Goal: Book appointment/travel/reservation

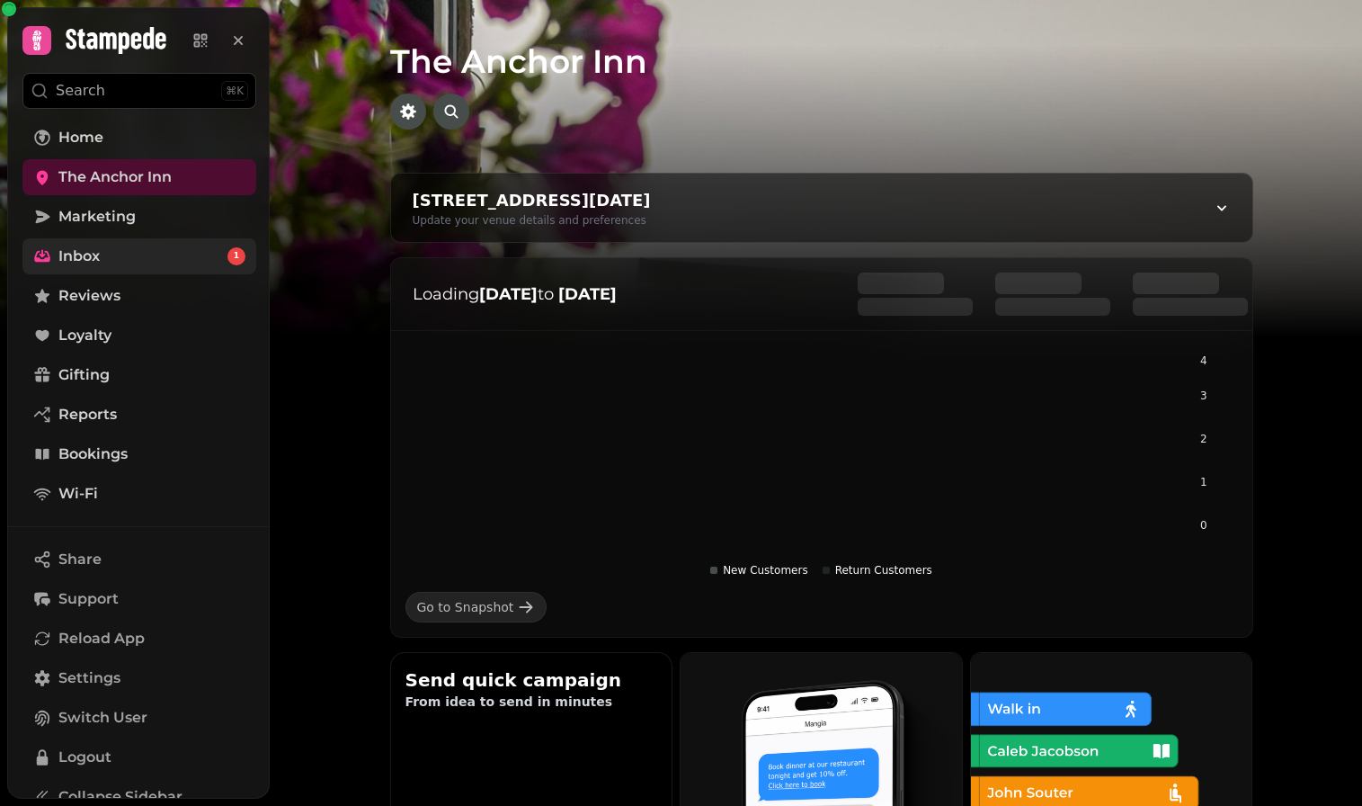
click at [162, 258] on link "Inbox 1" at bounding box center [139, 256] width 234 height 36
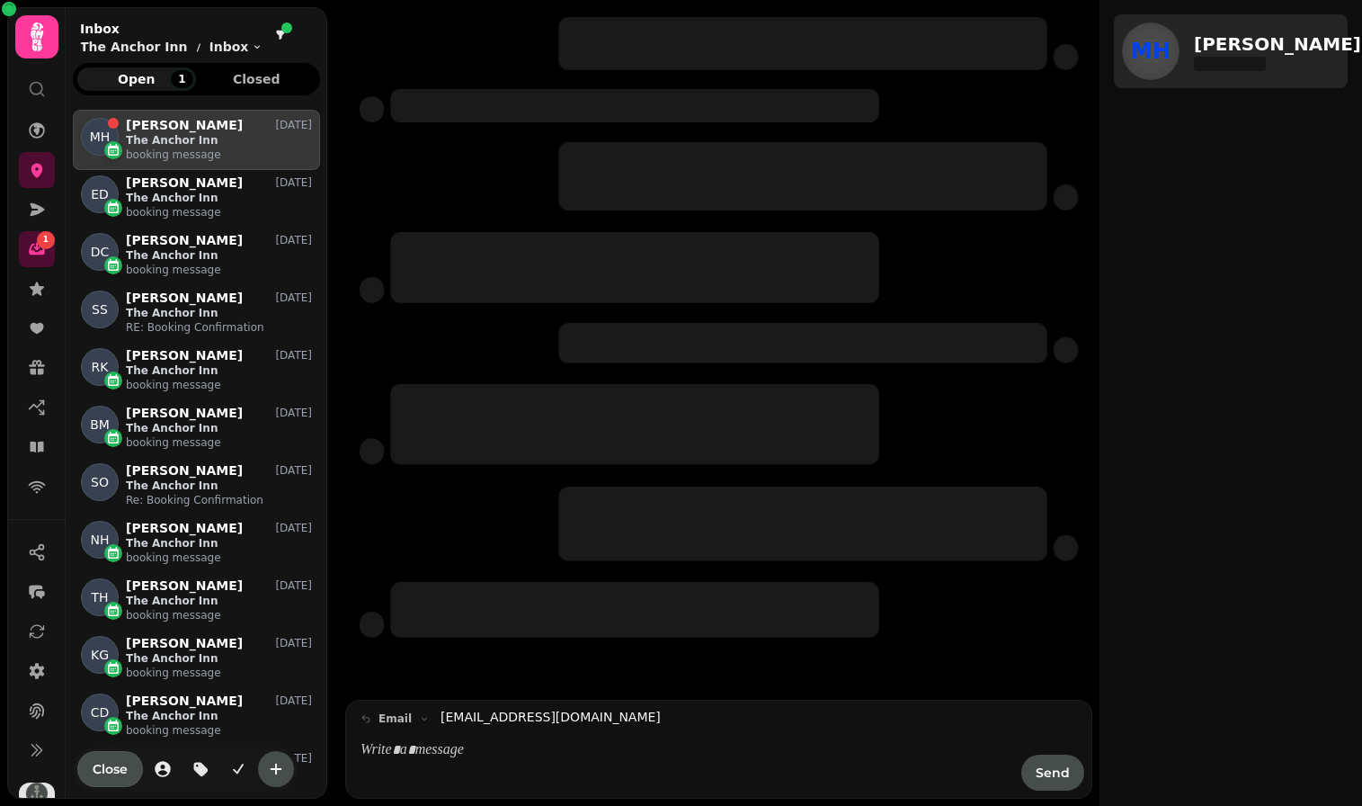
scroll to position [681, 247]
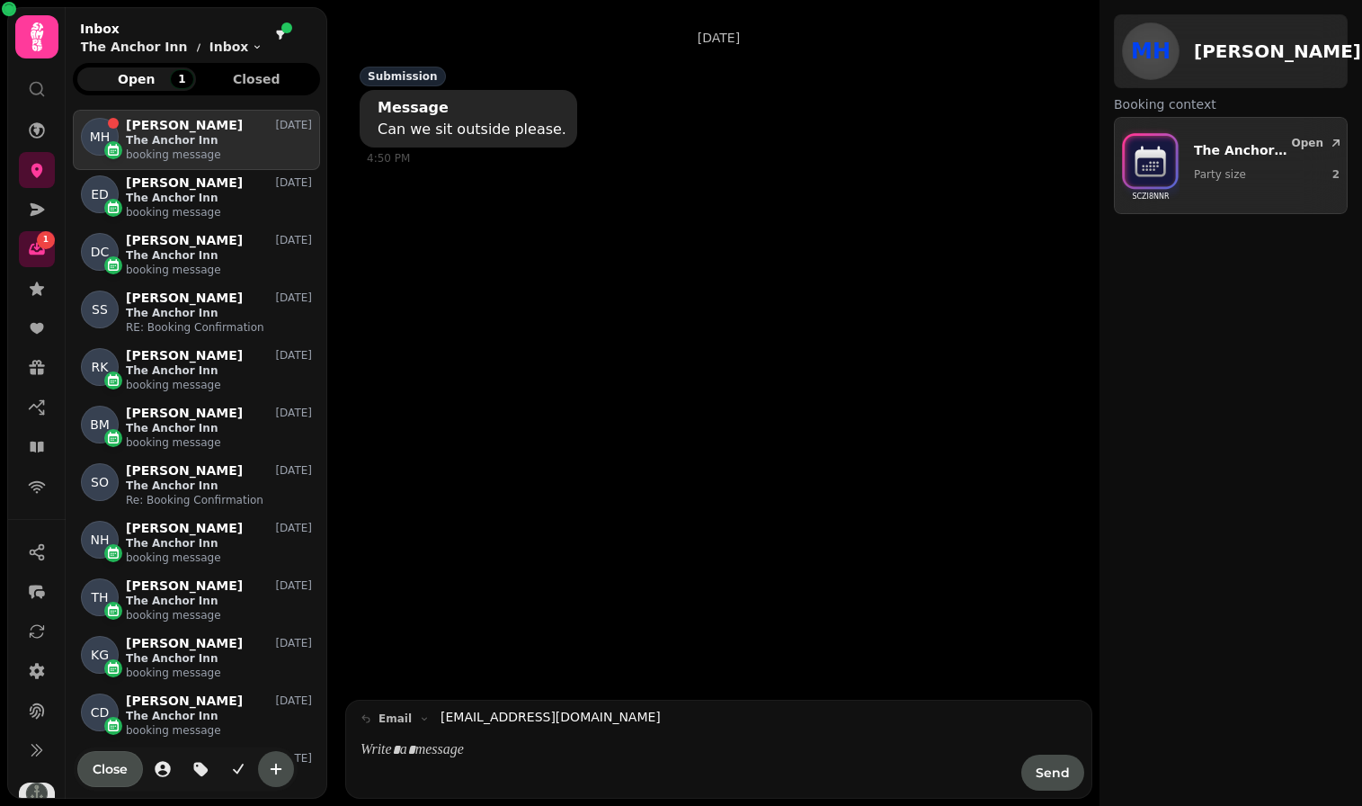
click at [210, 138] on p "The Anchor Inn" at bounding box center [219, 140] width 186 height 14
click at [621, 121] on div "Submission Message Can we sit outside please. 4:50 PM" at bounding box center [697, 115] width 675 height 101
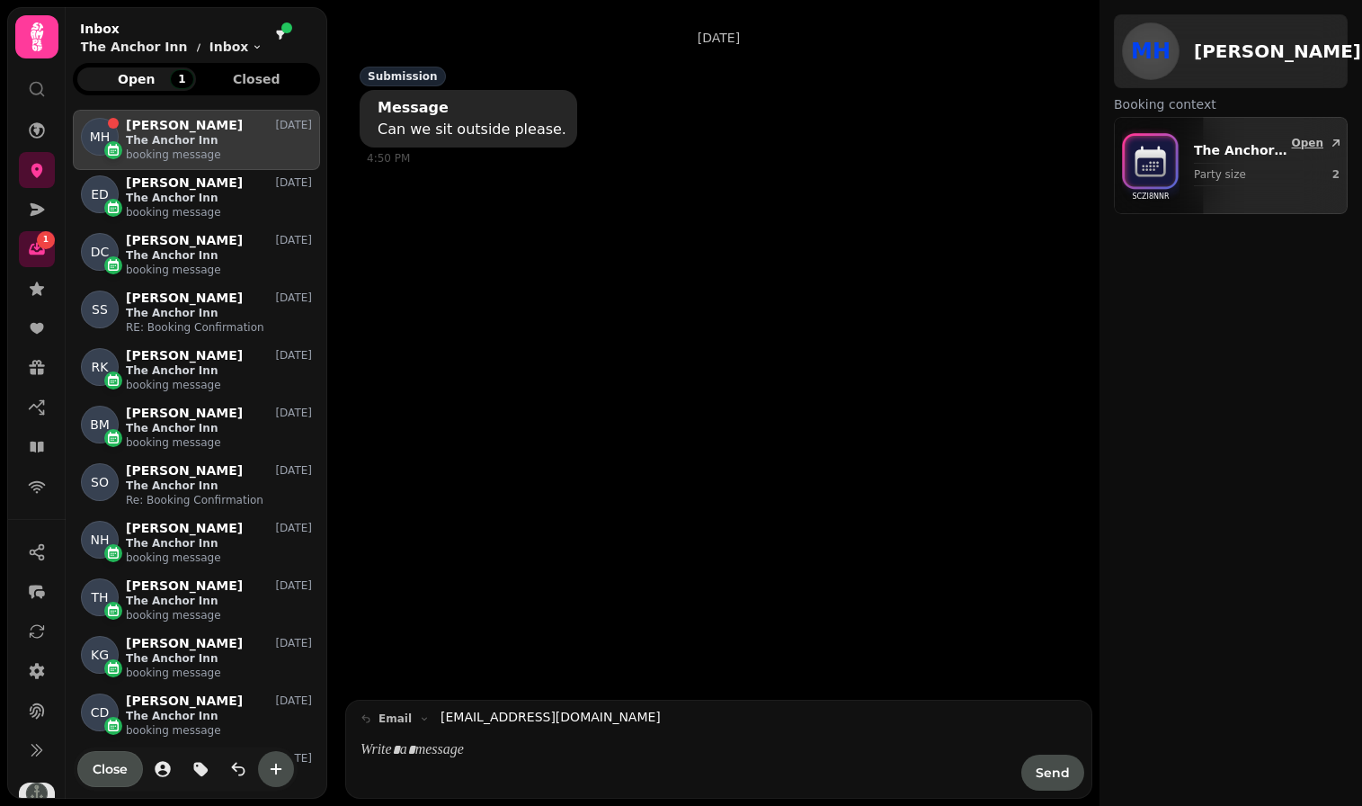
click at [1284, 150] on p "The Anchor Inn" at bounding box center [1245, 150] width 102 height 18
select select "*"
select select "****"
select select "********"
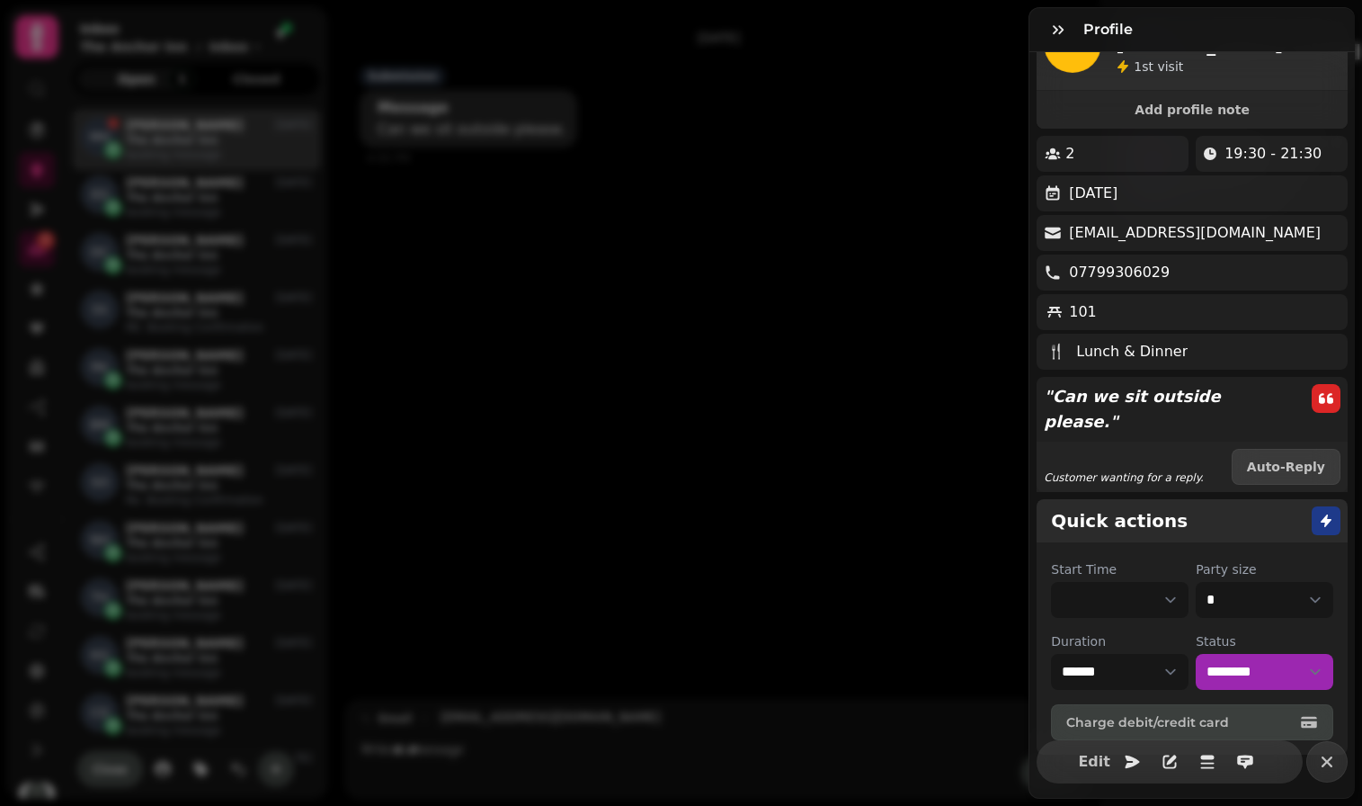
scroll to position [0, 0]
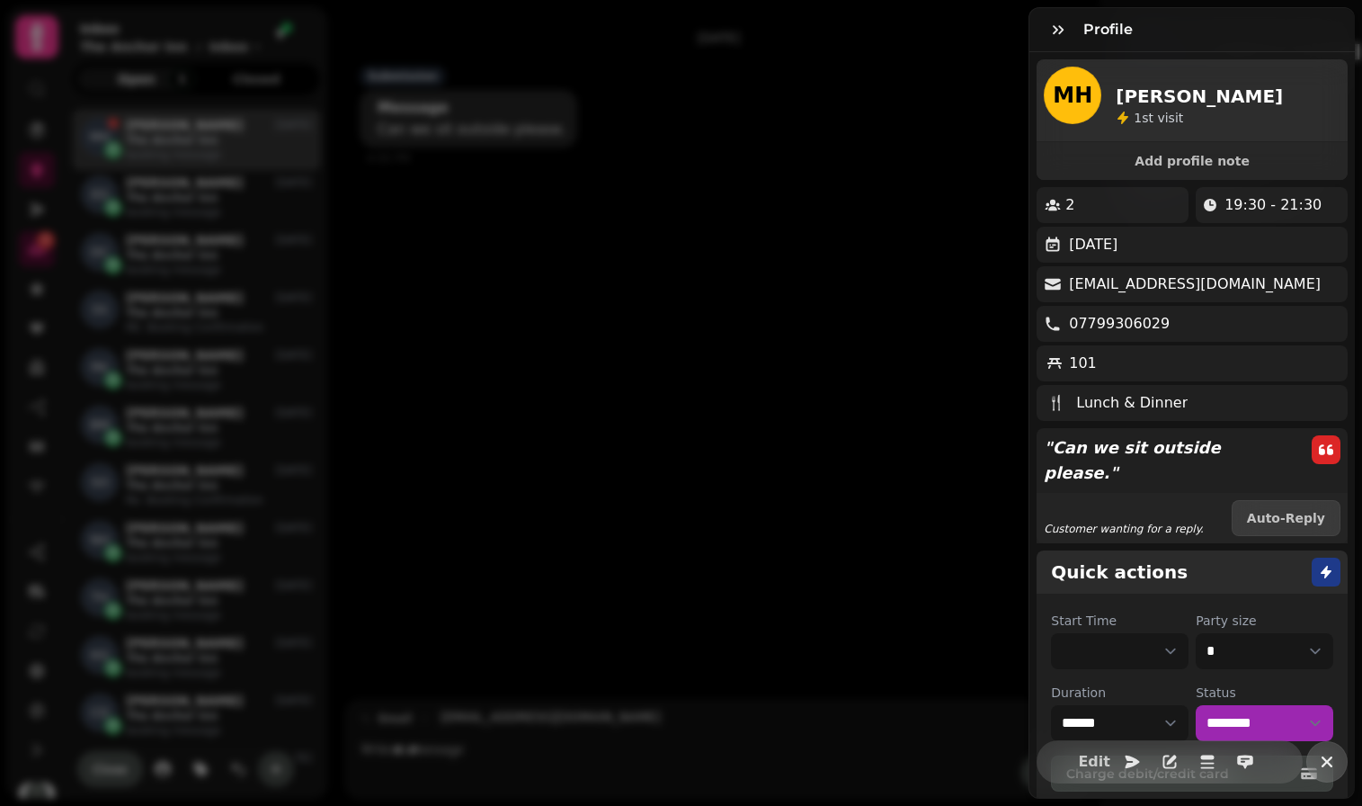
click at [1331, 761] on icon "button" at bounding box center [1328, 762] width 22 height 22
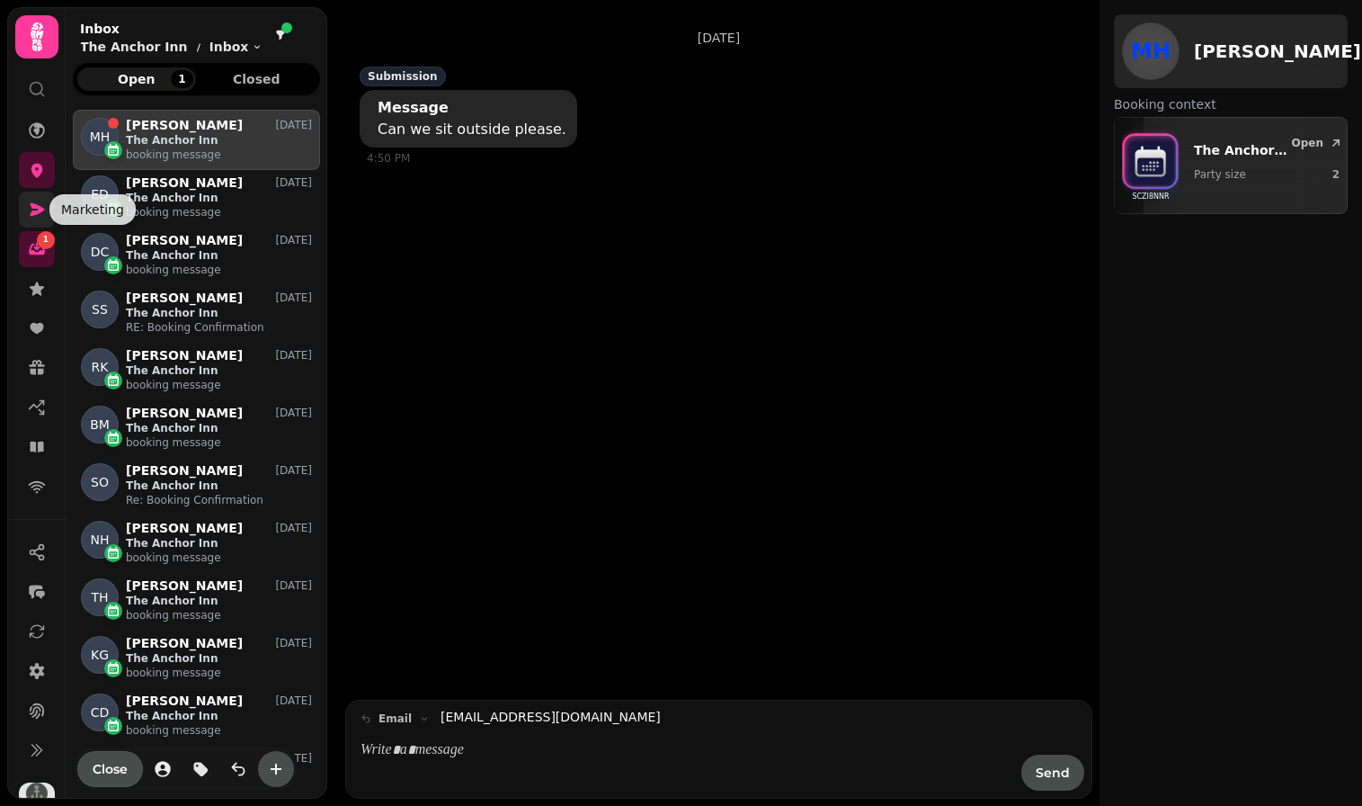
click at [38, 202] on icon at bounding box center [37, 210] width 18 height 18
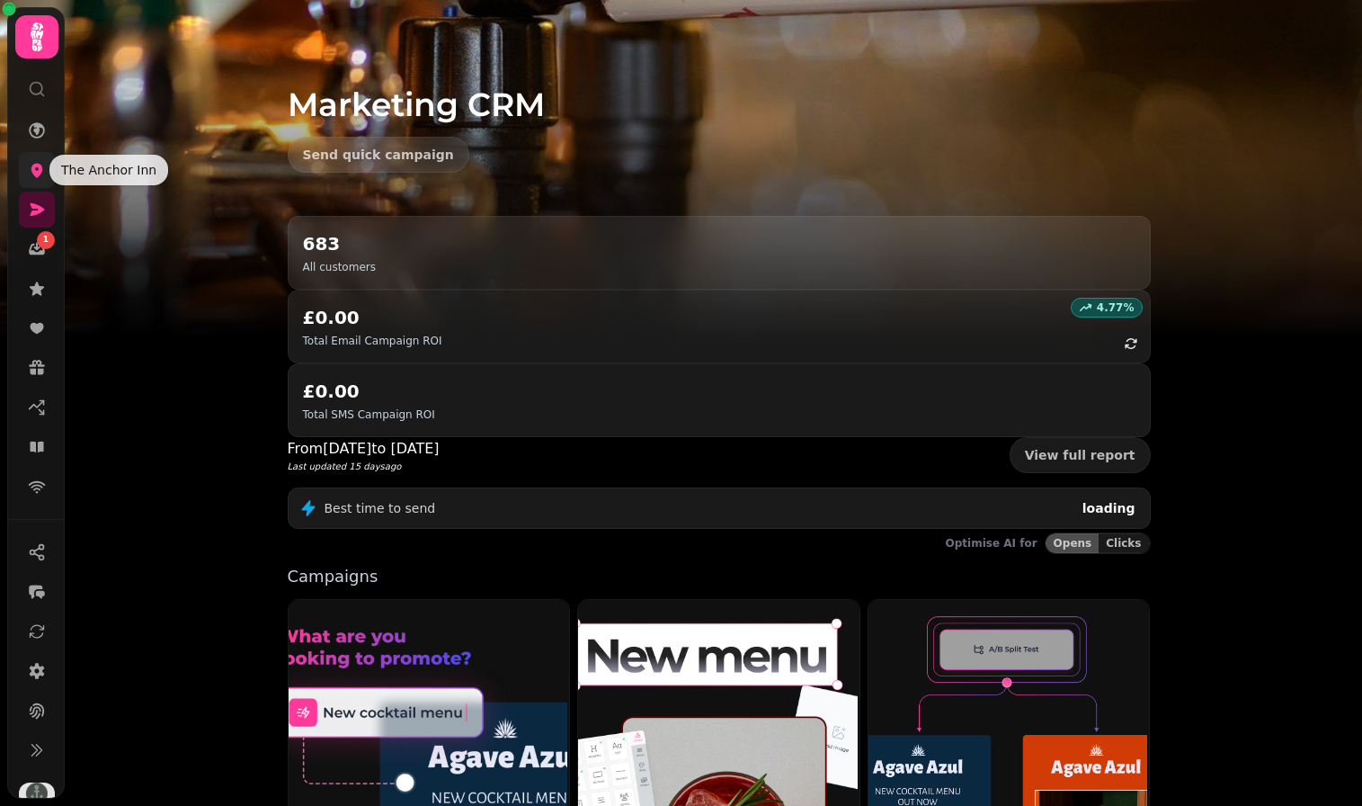
click at [33, 171] on icon at bounding box center [37, 171] width 12 height 14
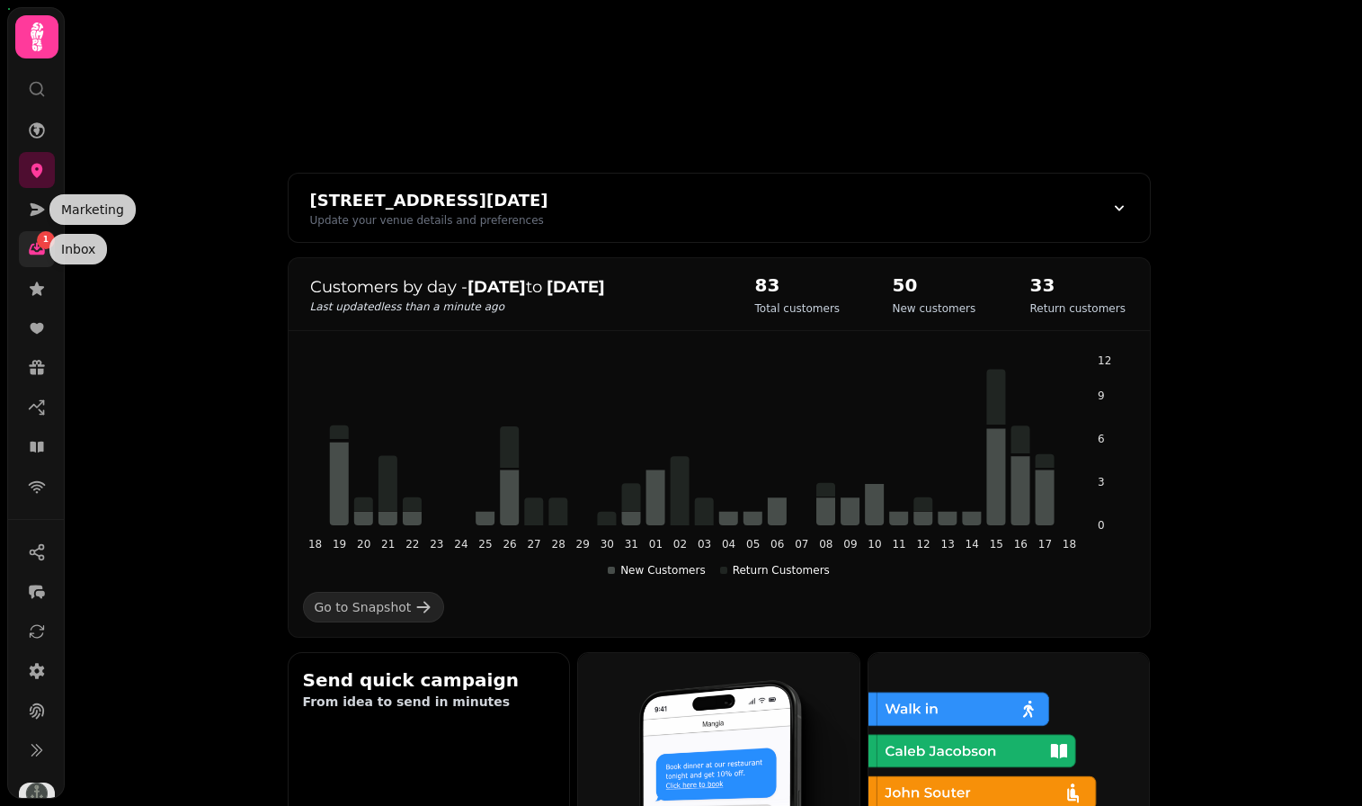
click at [40, 253] on icon at bounding box center [37, 250] width 16 height 12
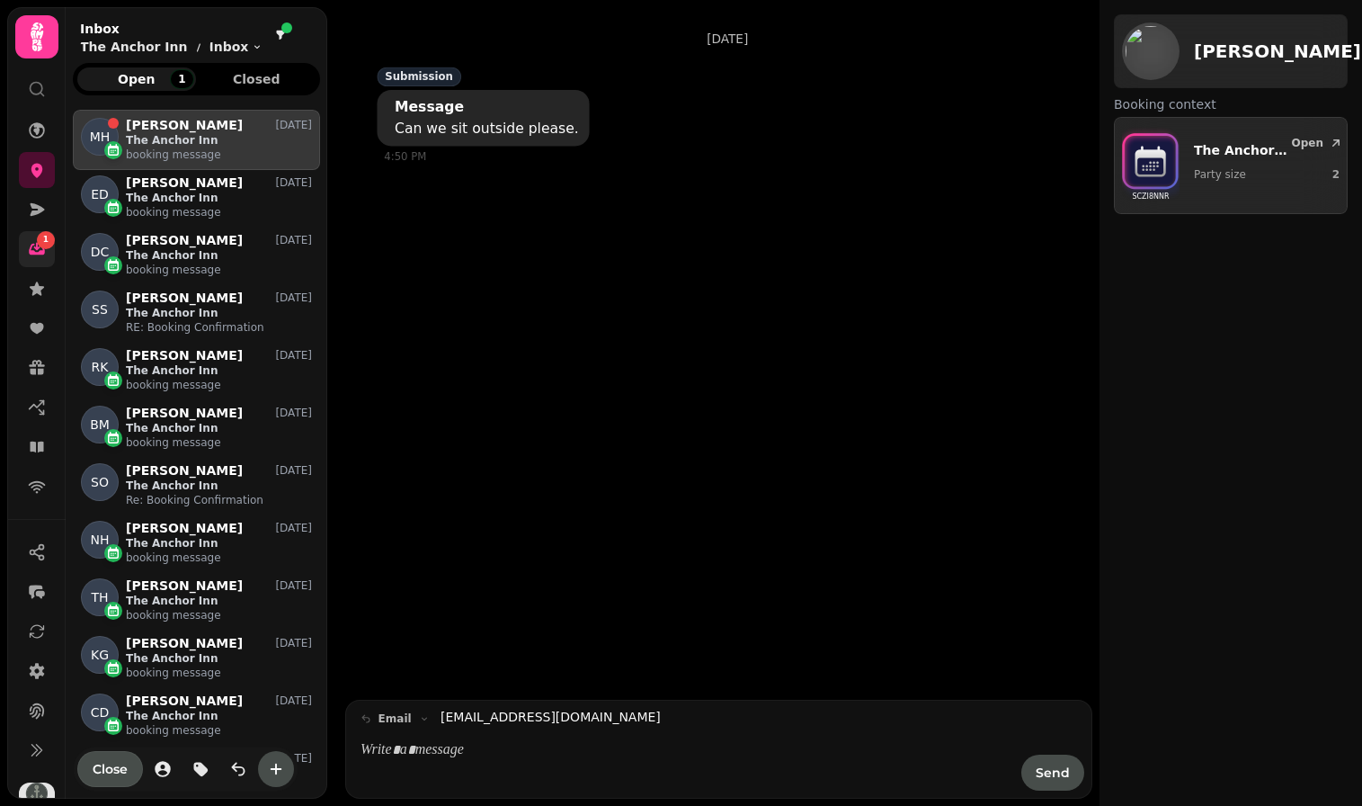
scroll to position [681, 247]
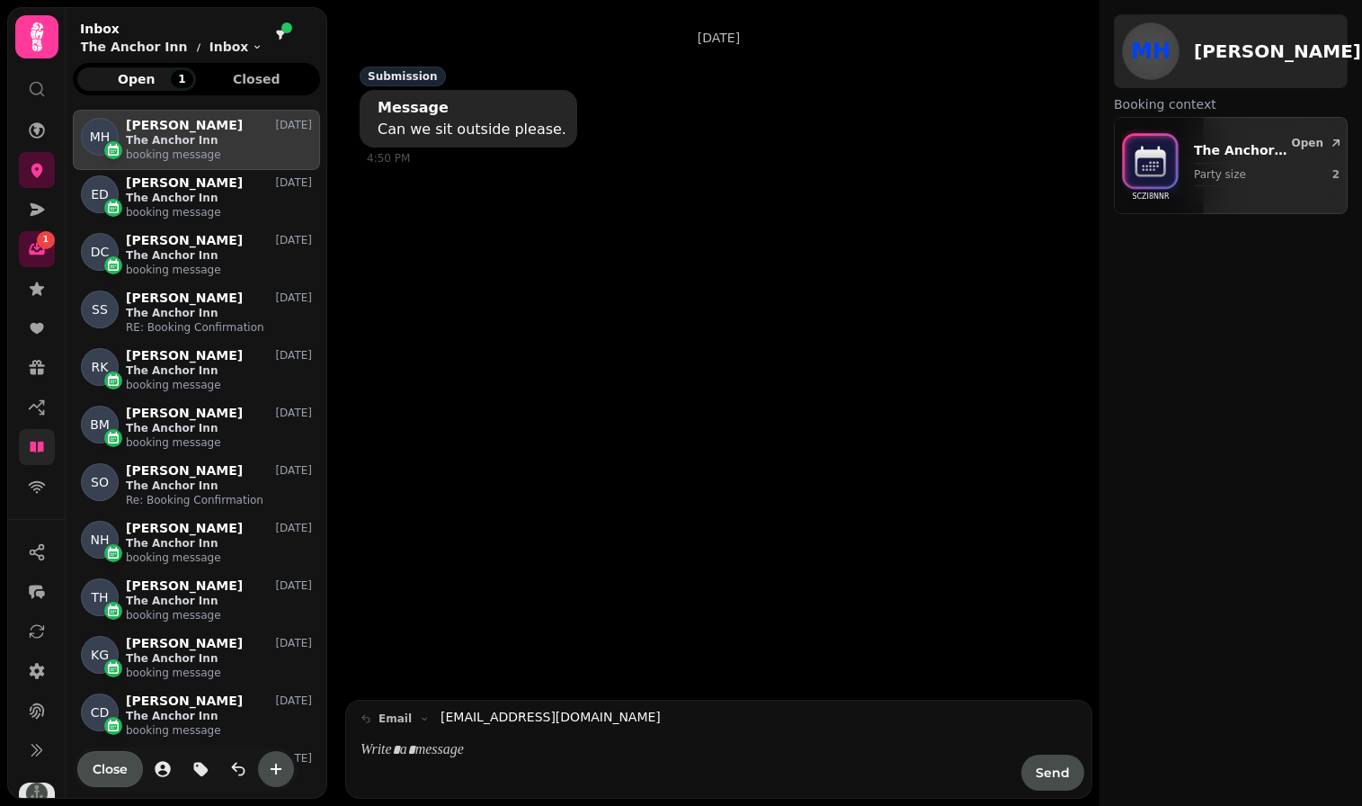
click at [40, 442] on icon at bounding box center [36, 447] width 13 height 11
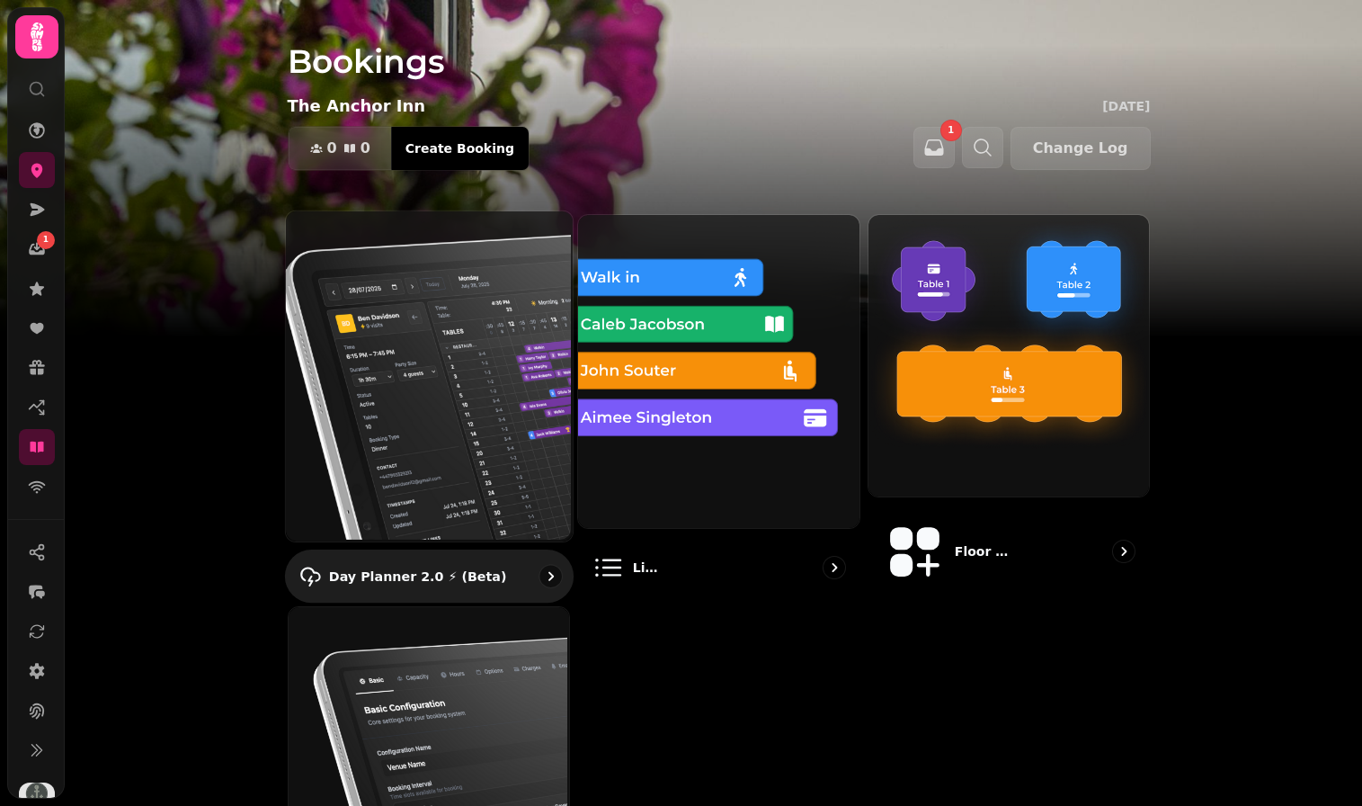
click at [465, 357] on img at bounding box center [426, 375] width 287 height 330
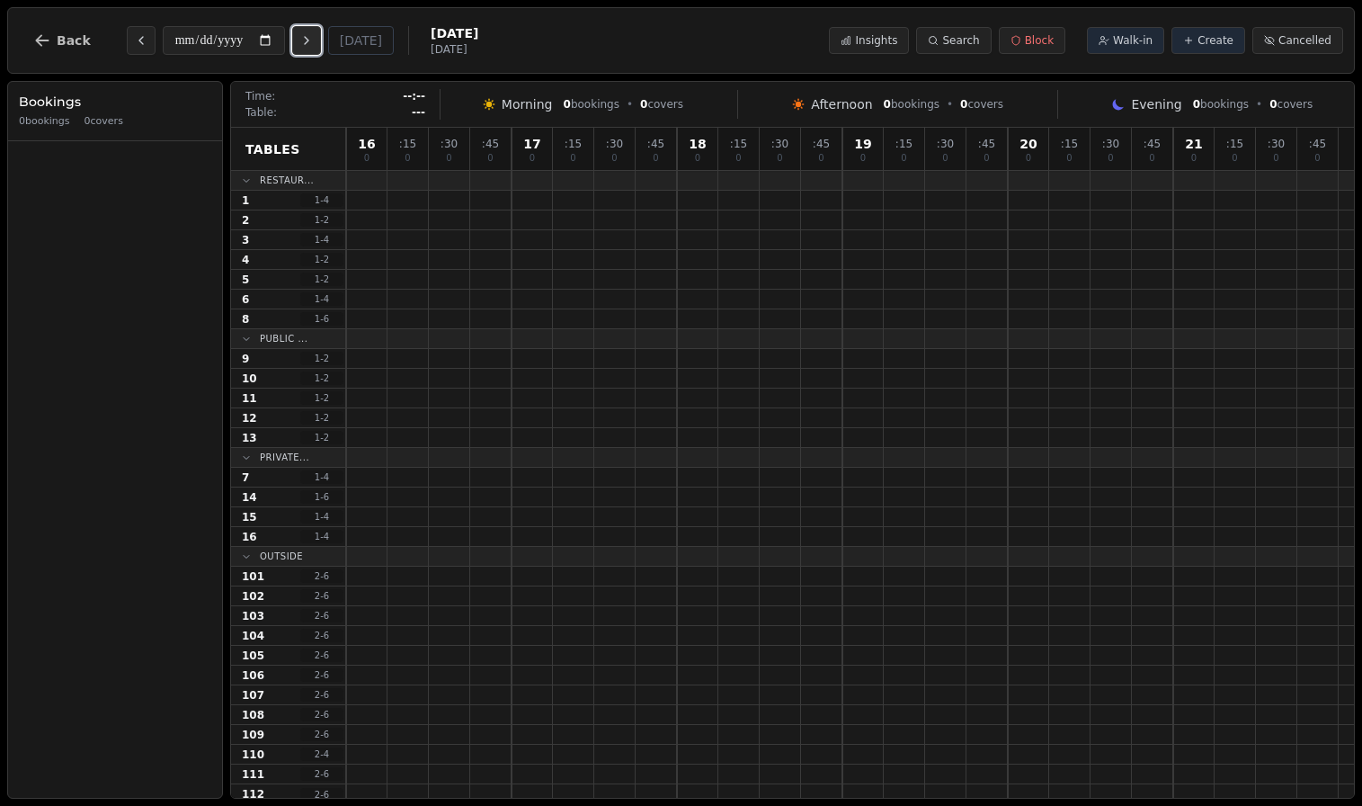
click at [314, 40] on icon "Next day" at bounding box center [306, 40] width 14 height 14
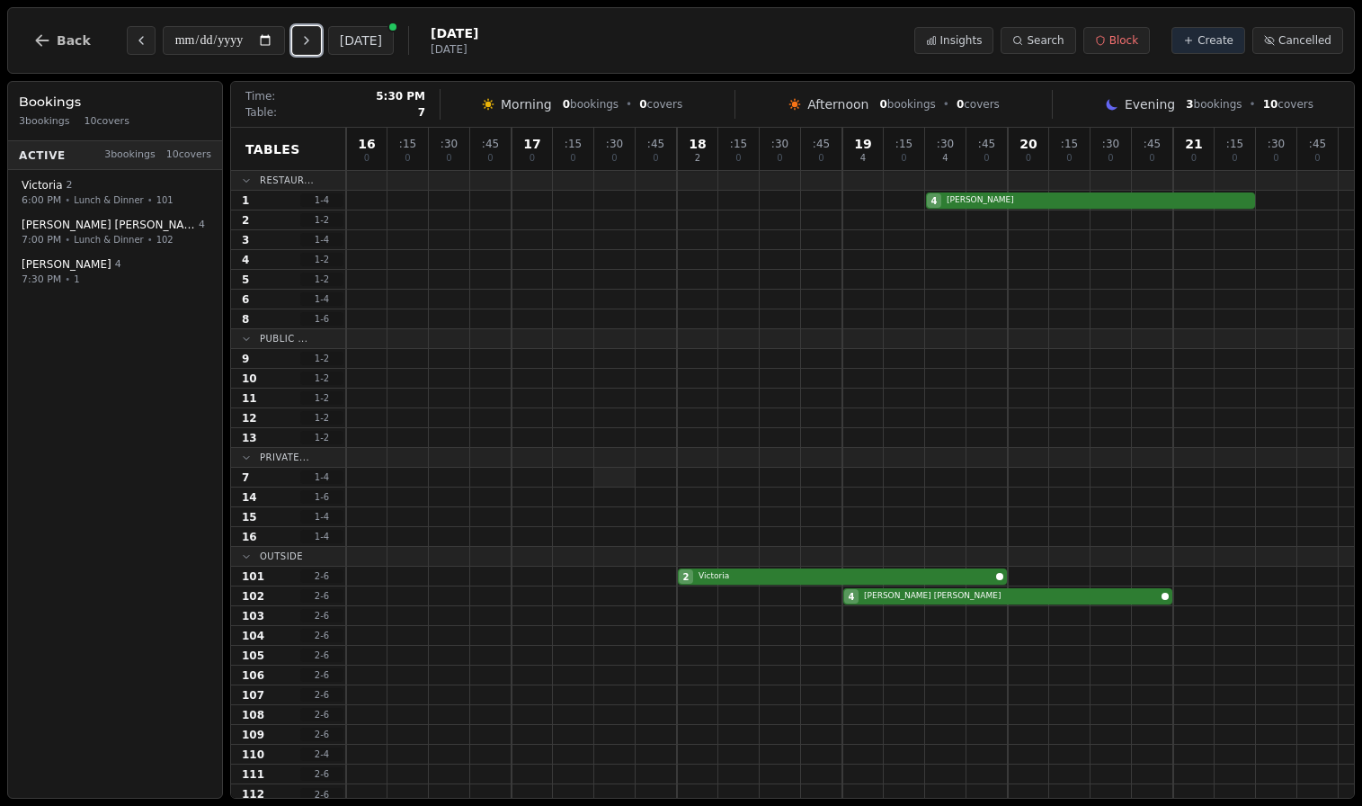
scroll to position [6, 0]
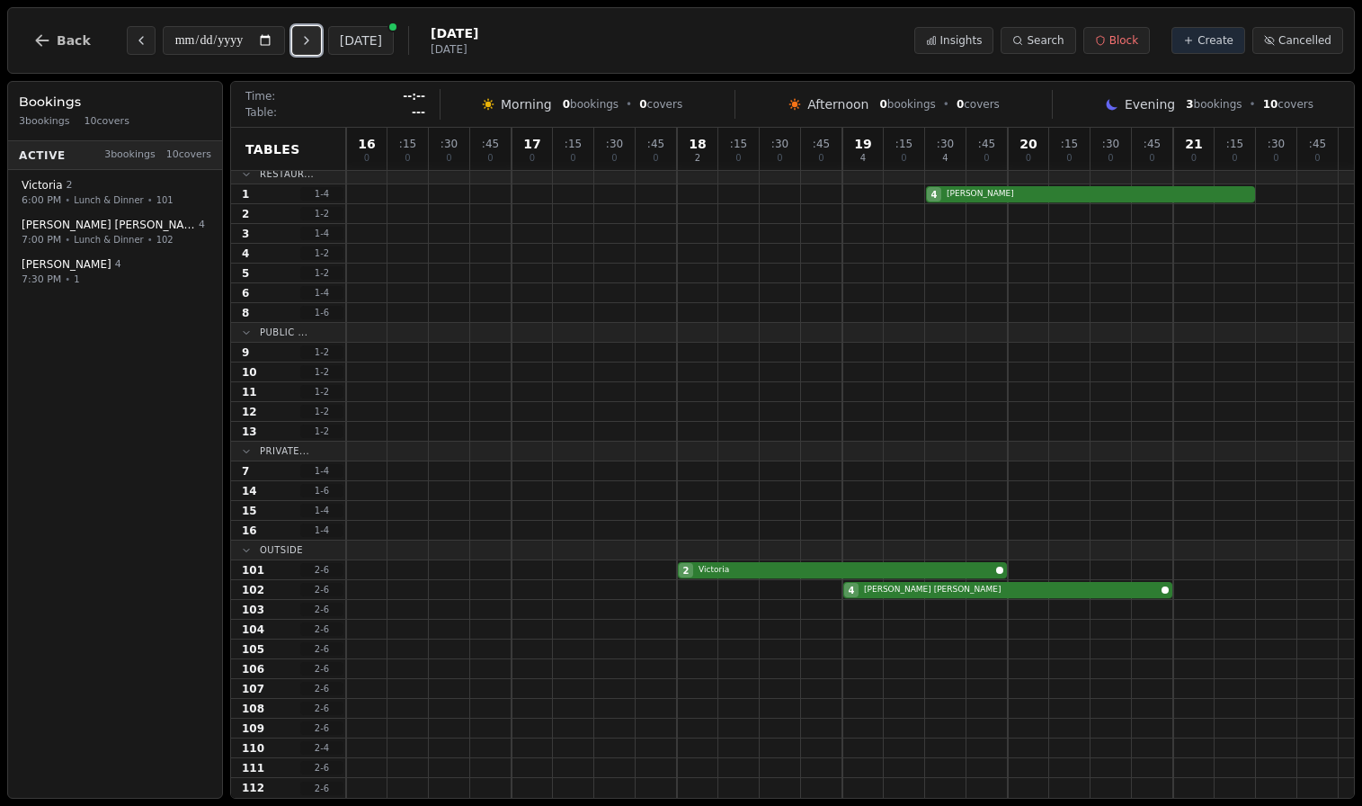
click at [314, 37] on icon "Next day" at bounding box center [306, 40] width 14 height 14
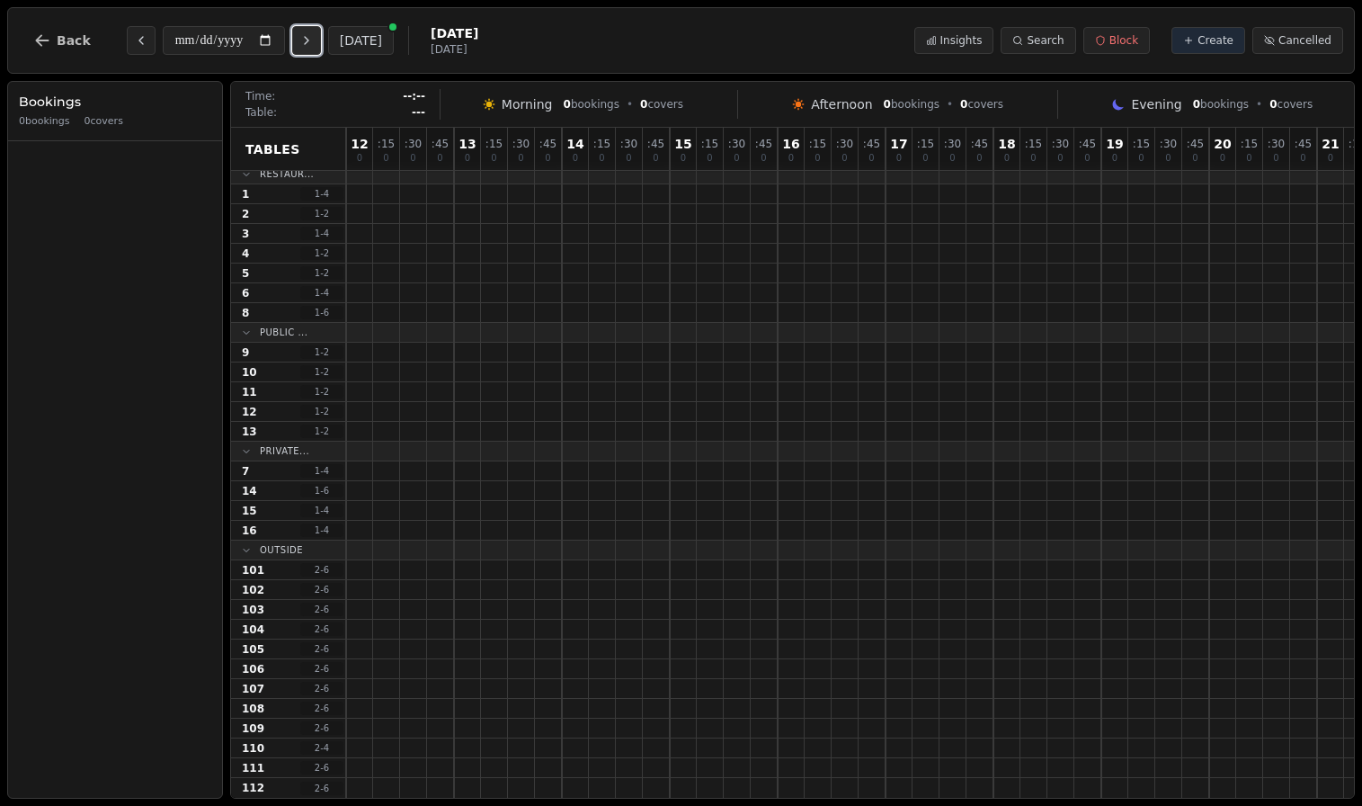
click at [314, 37] on icon "Next day" at bounding box center [306, 40] width 14 height 14
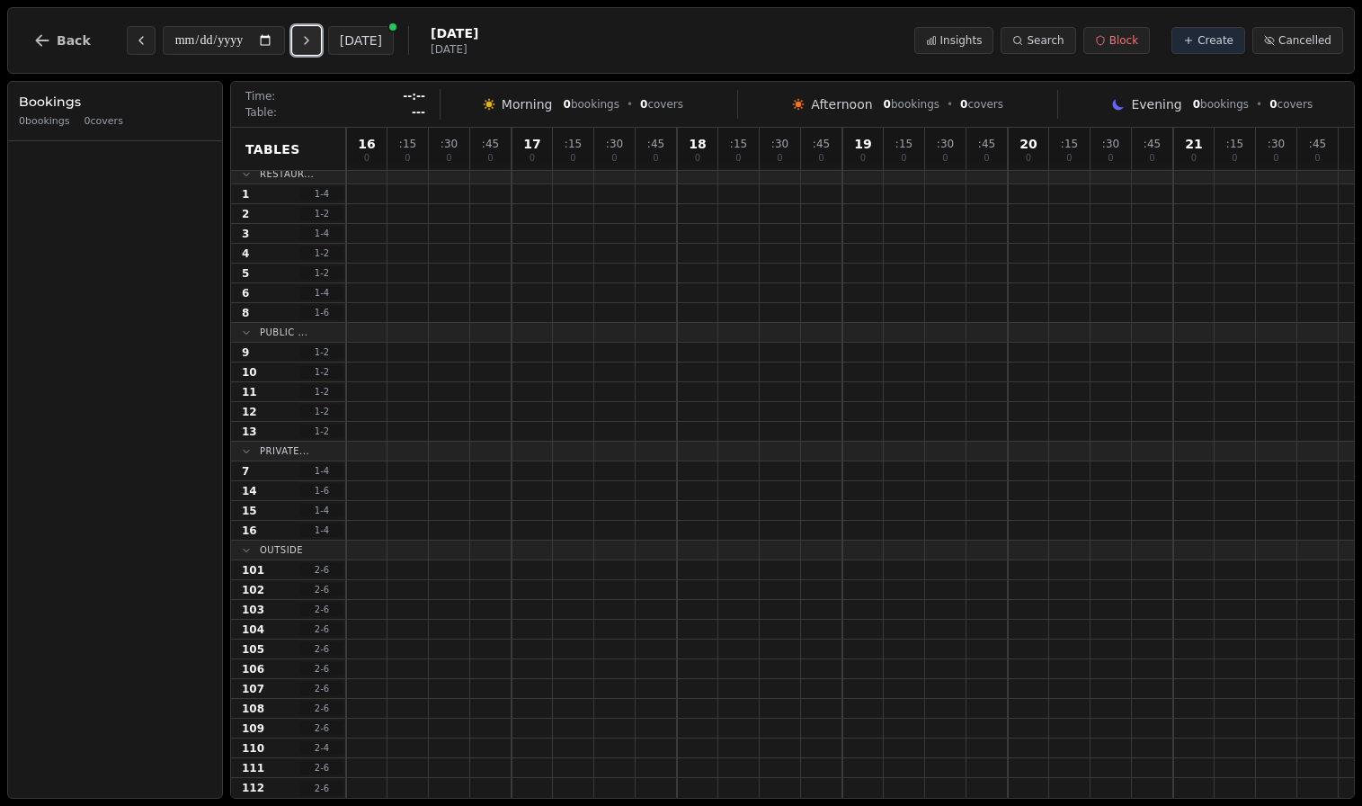
click at [314, 37] on icon "Next day" at bounding box center [306, 40] width 14 height 14
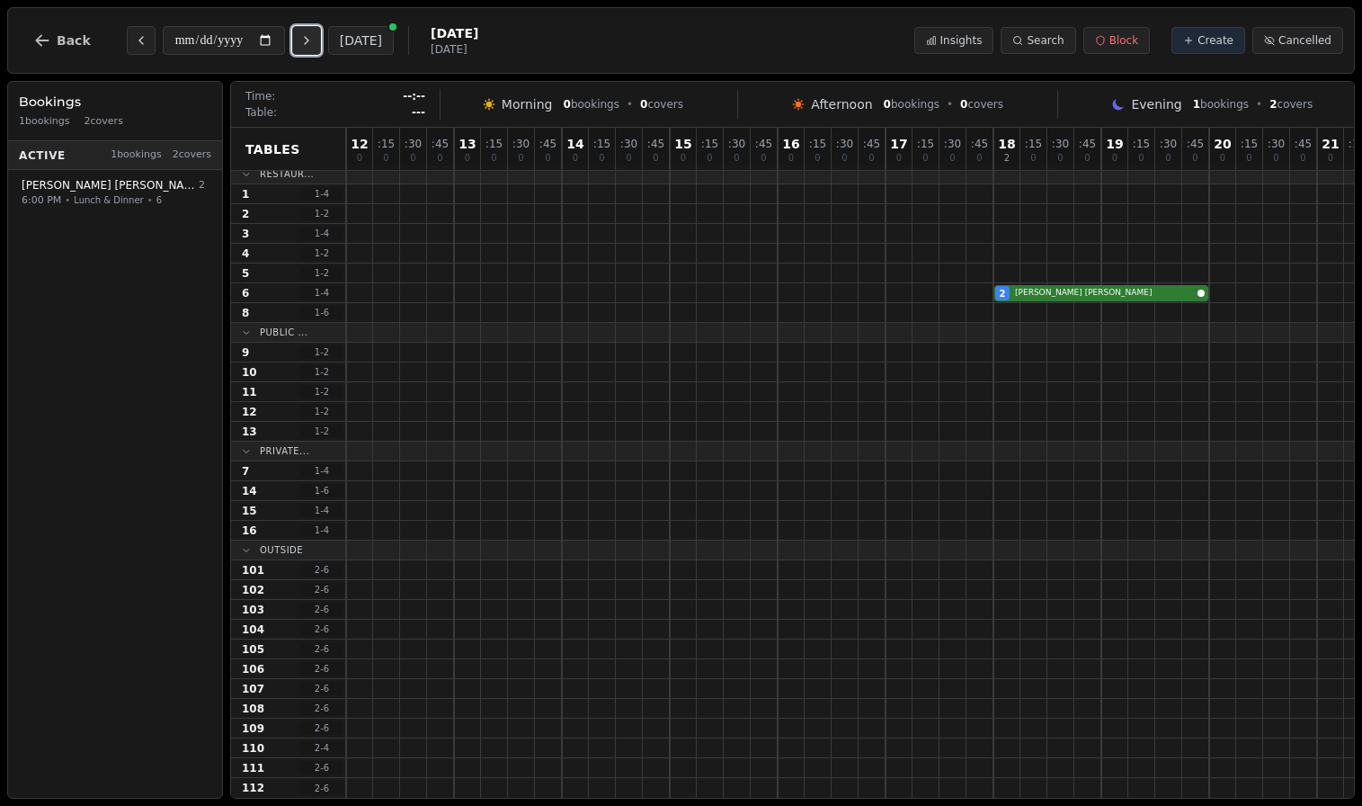
click at [314, 37] on icon "Next day" at bounding box center [306, 40] width 14 height 14
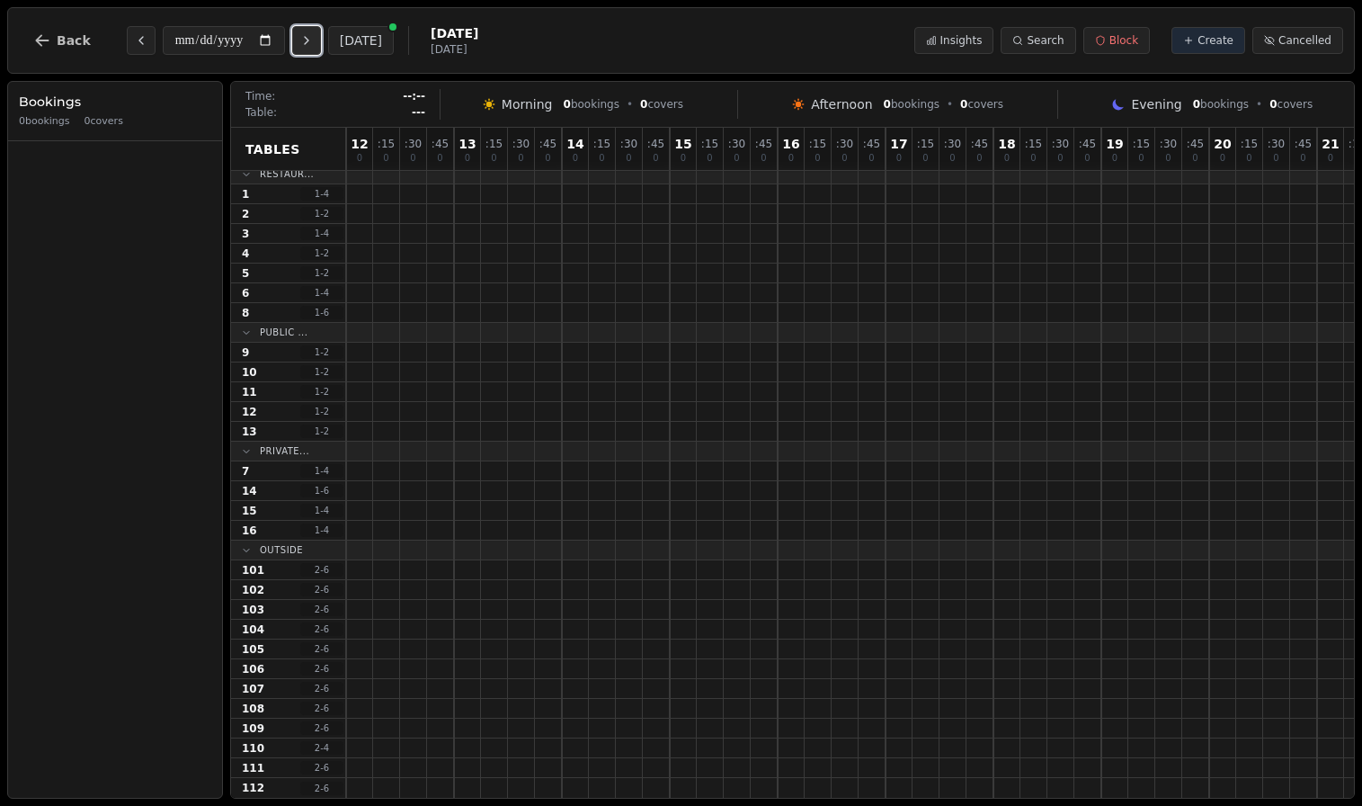
click at [314, 37] on icon "Next day" at bounding box center [306, 40] width 14 height 14
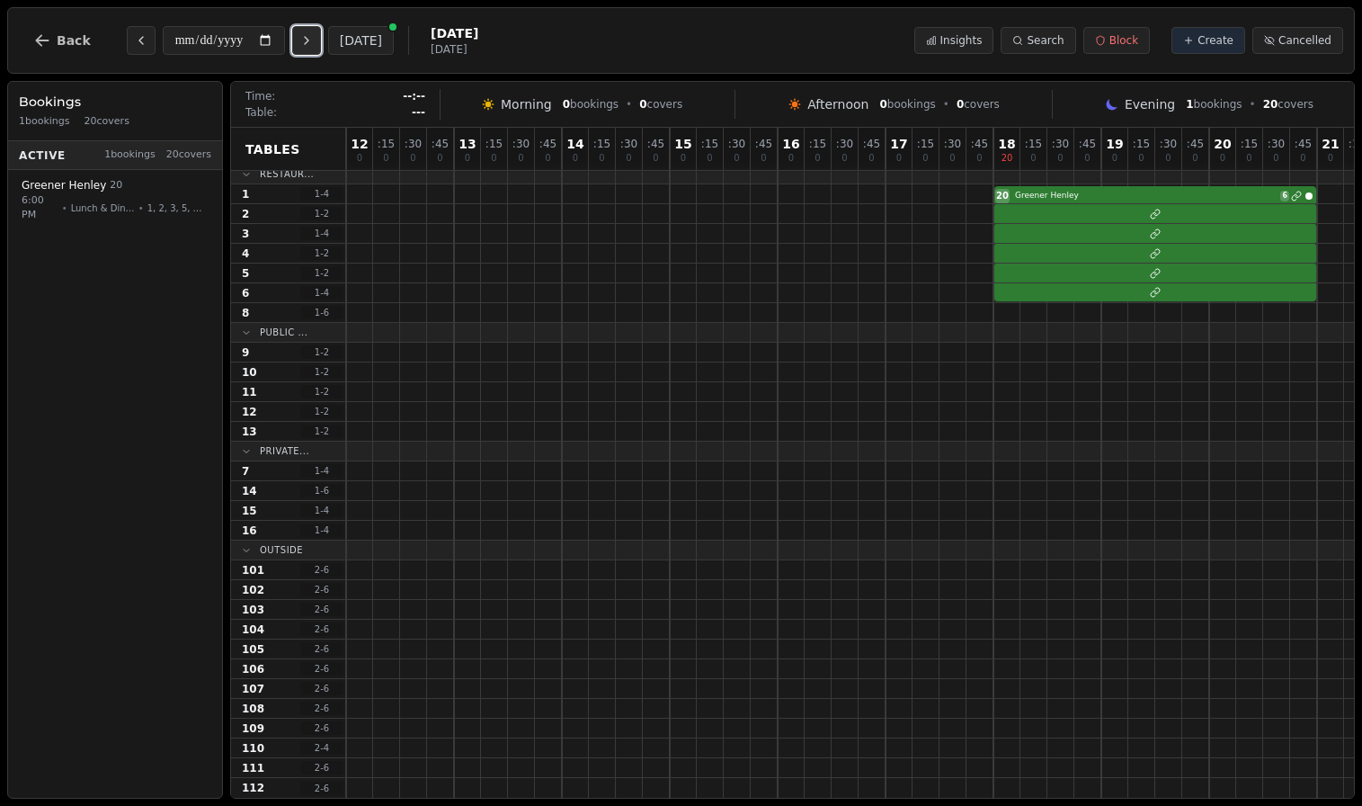
click at [314, 37] on icon "Next day" at bounding box center [306, 40] width 14 height 14
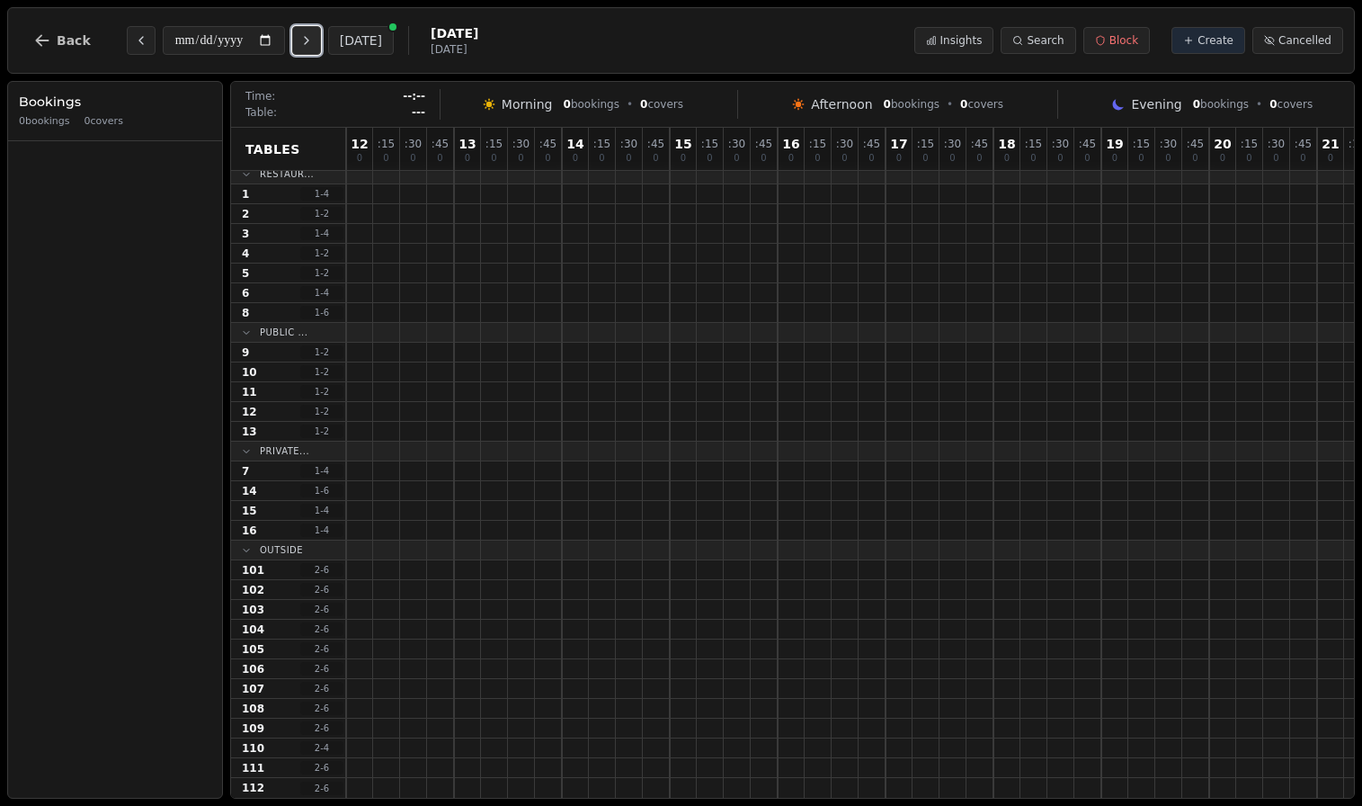
click at [314, 37] on icon "Next day" at bounding box center [306, 40] width 14 height 14
type input "**********"
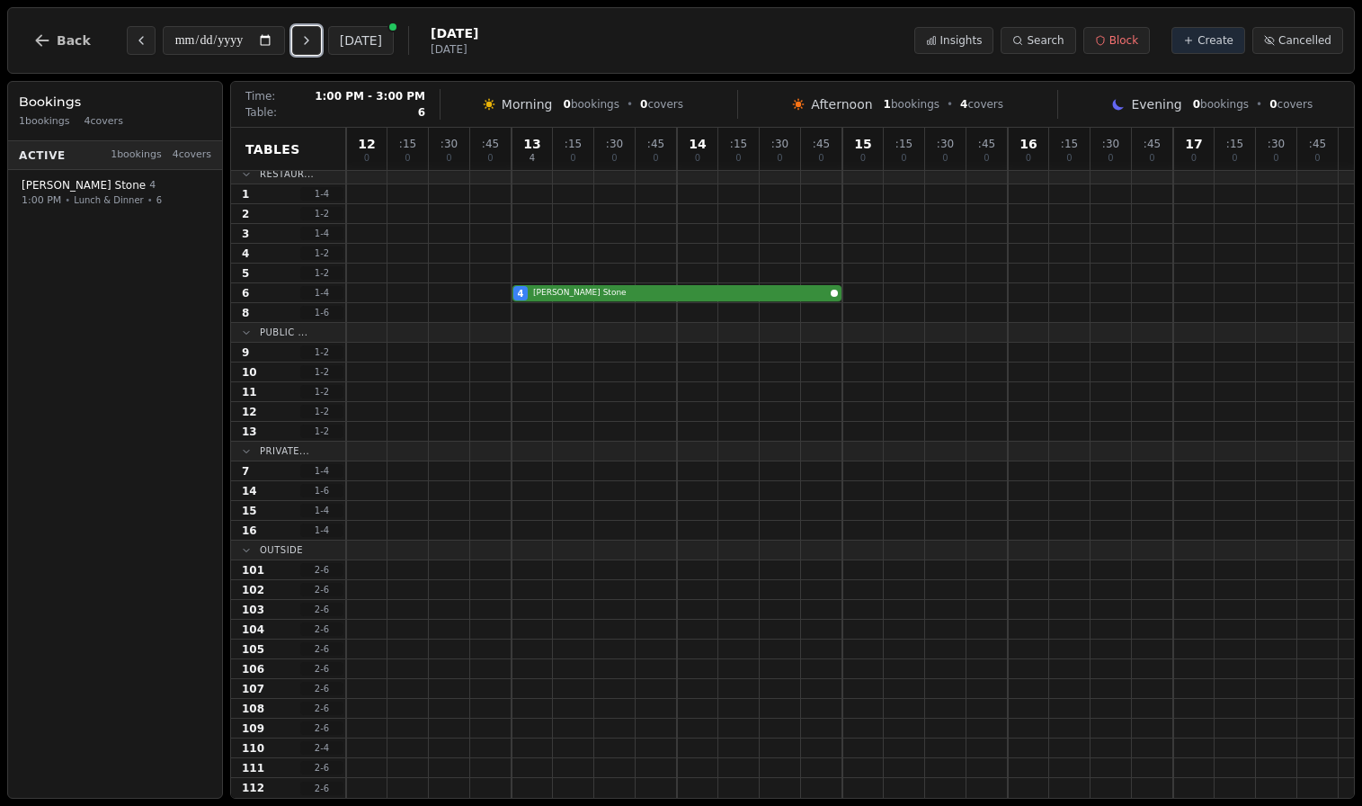
click at [581, 295] on div "4 [PERSON_NAME]" at bounding box center [850, 293] width 1008 height 20
select select "****"
select select "*"
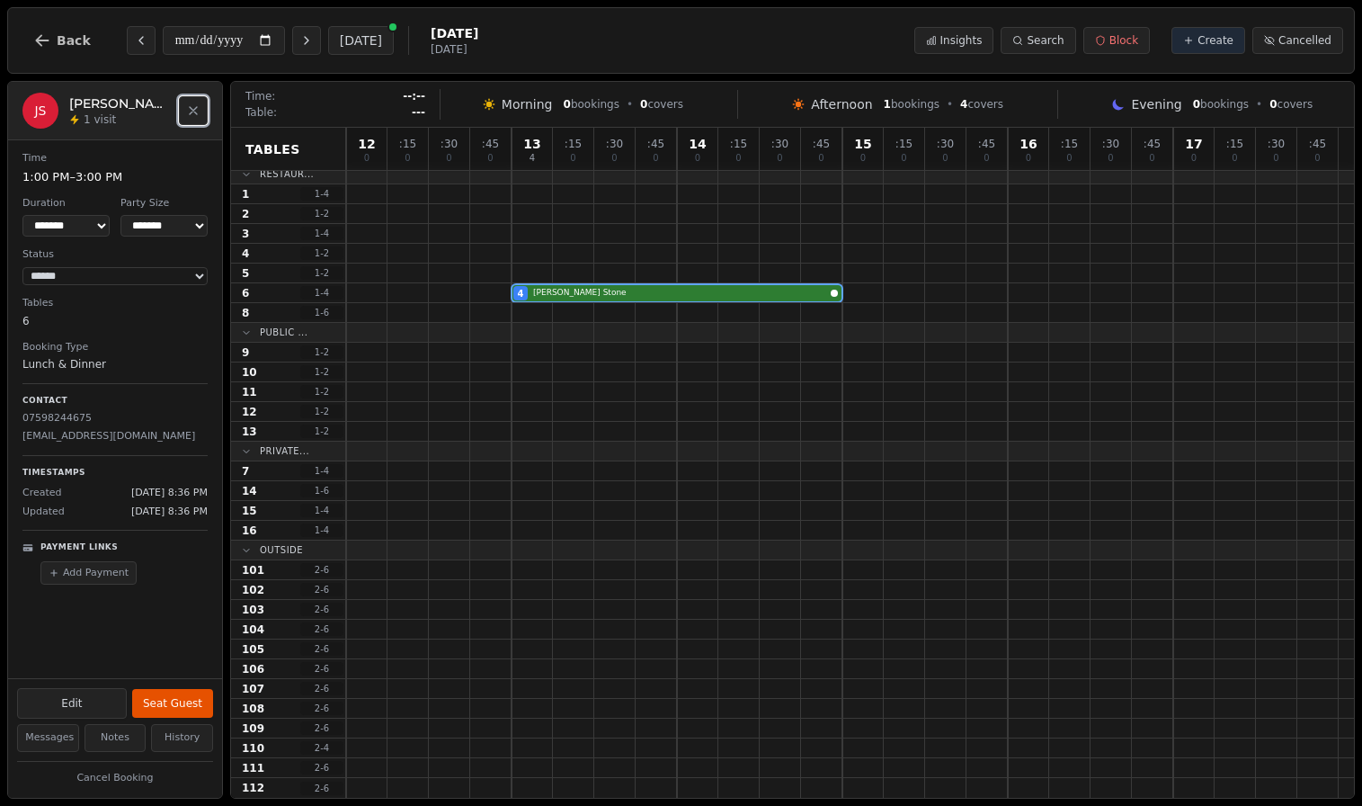
click at [194, 103] on icon "Close" at bounding box center [193, 110] width 14 height 14
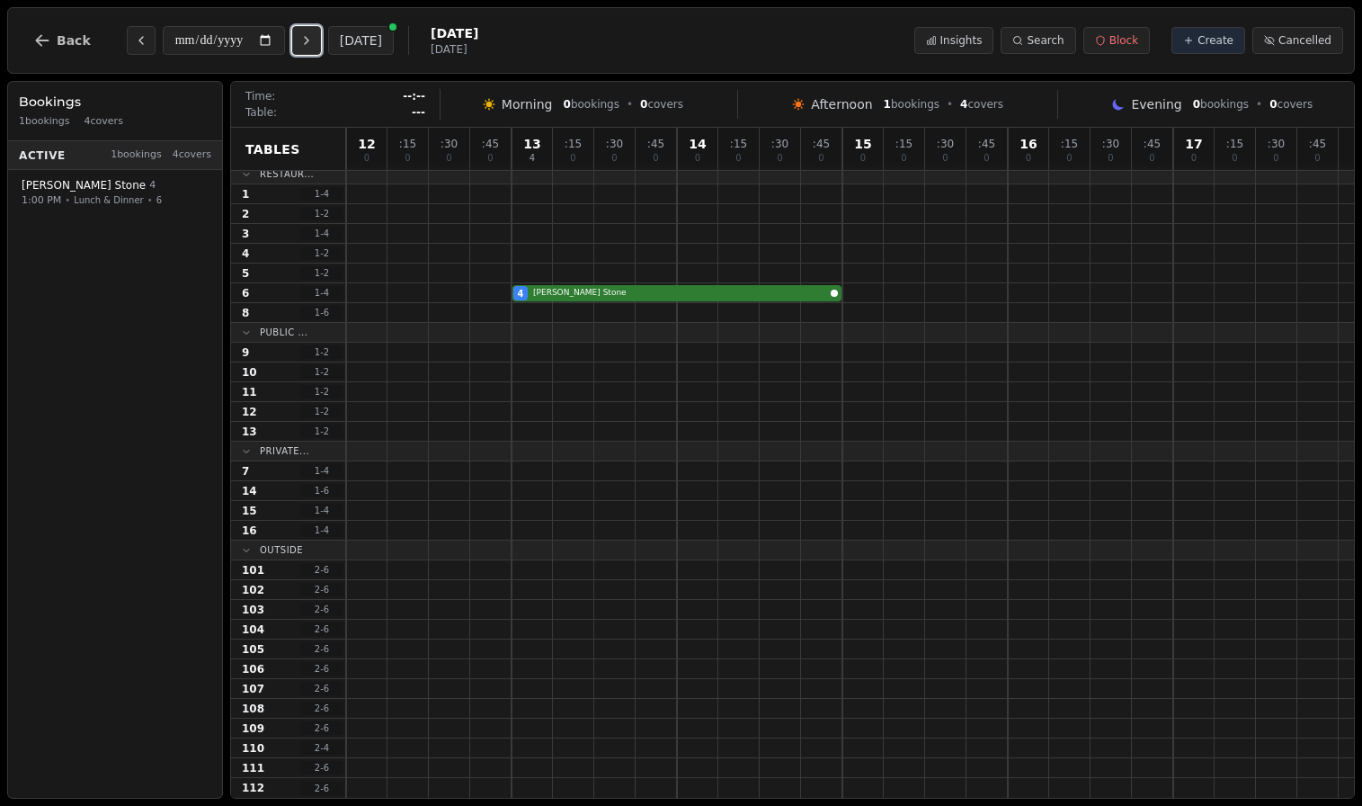
click at [306, 41] on button "Next day" at bounding box center [306, 40] width 29 height 29
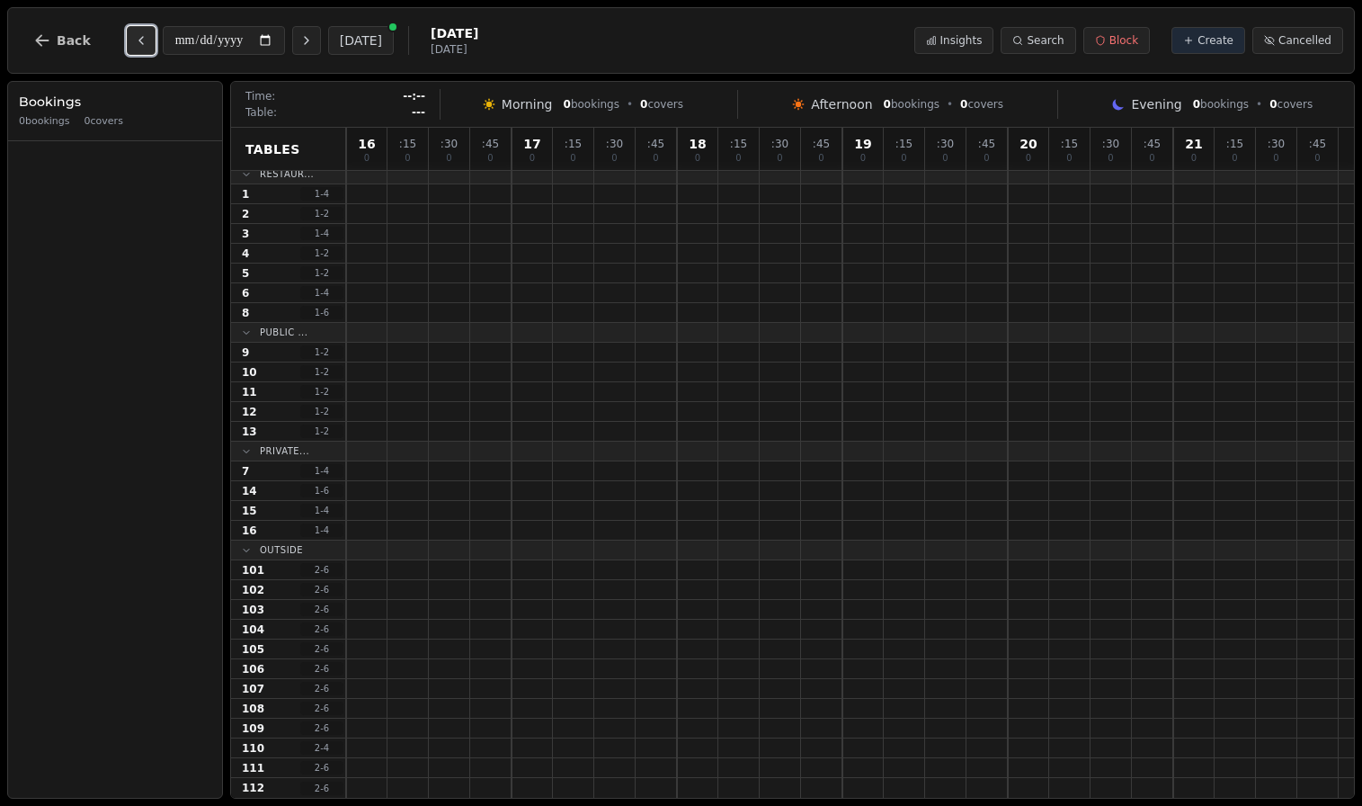
click at [141, 40] on icon "Previous day" at bounding box center [141, 40] width 14 height 14
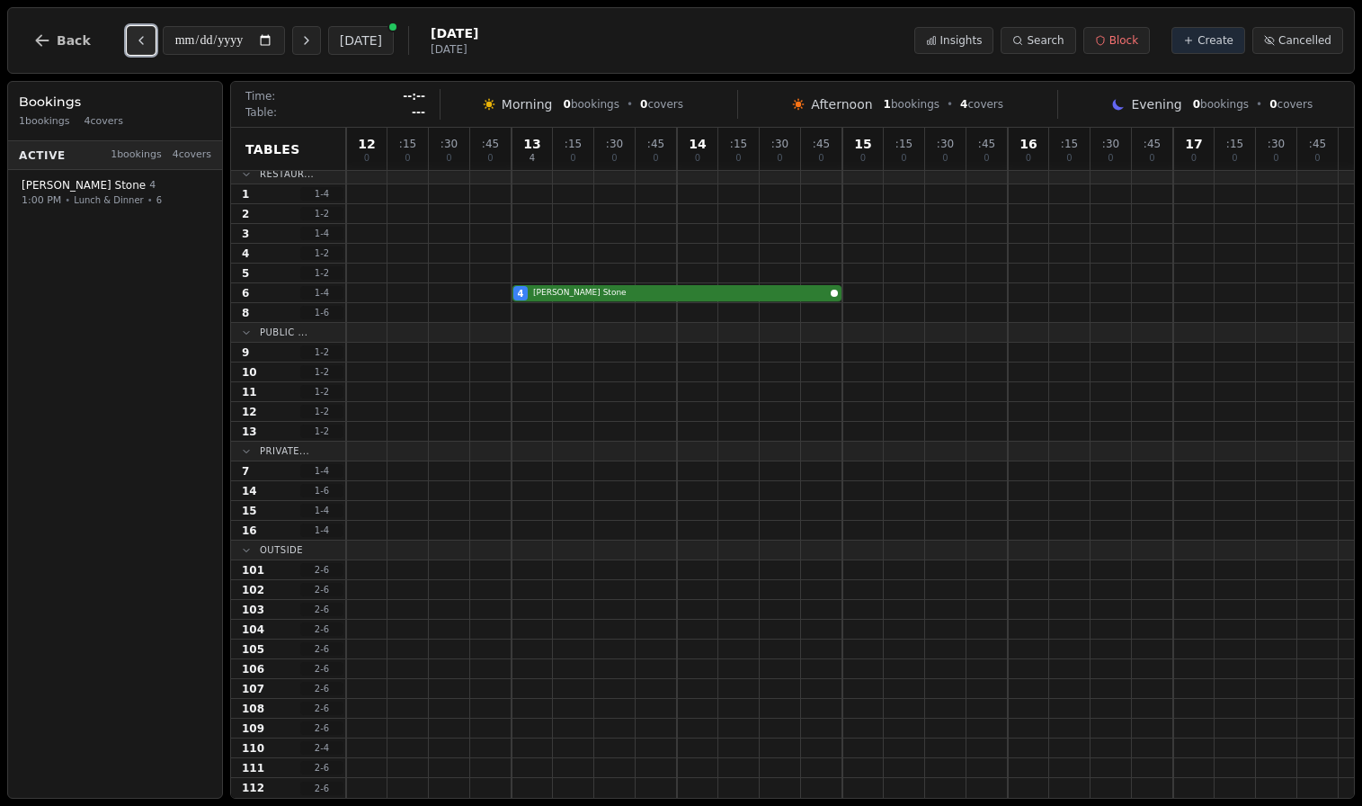
click at [141, 40] on icon "Previous day" at bounding box center [141, 40] width 14 height 14
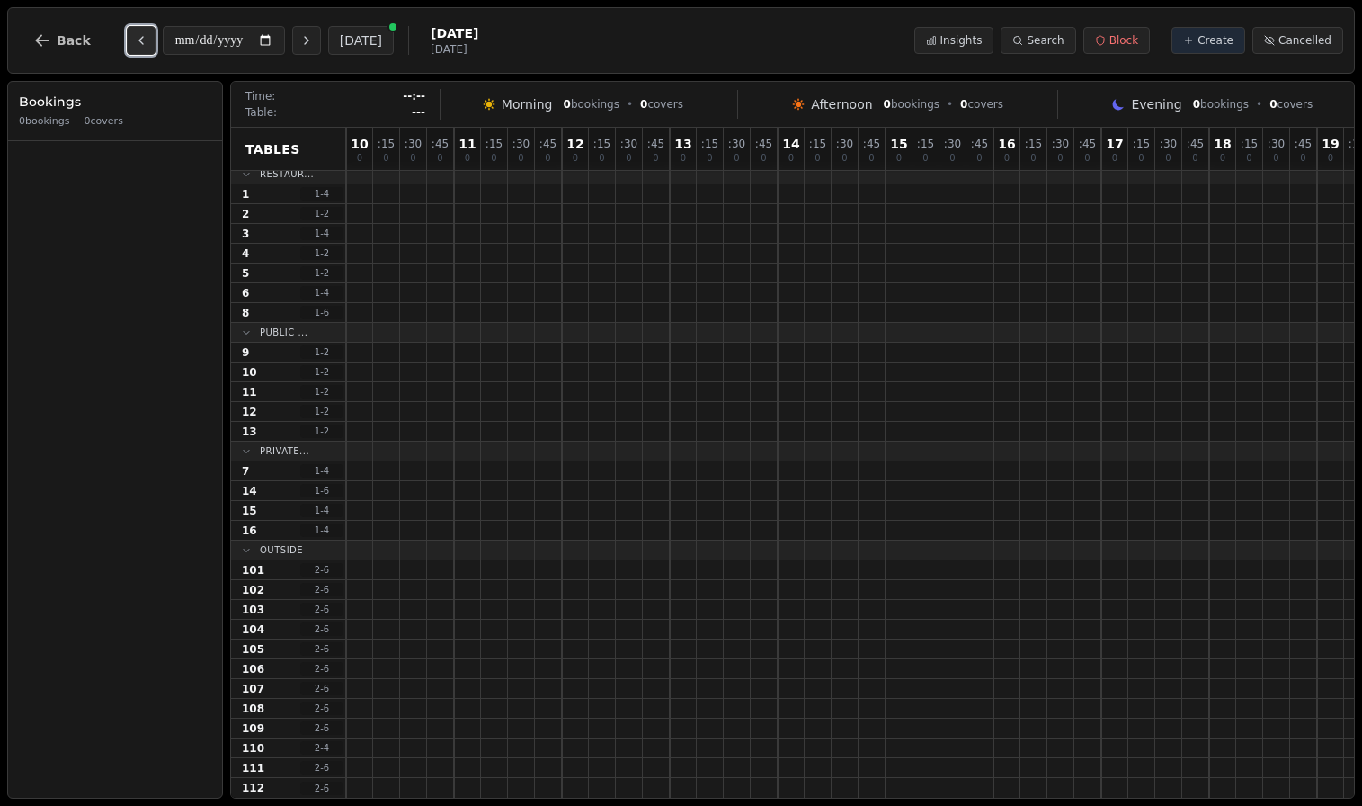
click at [141, 40] on icon "Previous day" at bounding box center [141, 40] width 14 height 14
type input "**********"
click at [50, 40] on icon "button" at bounding box center [42, 40] width 18 height 18
